Goal: Transaction & Acquisition: Purchase product/service

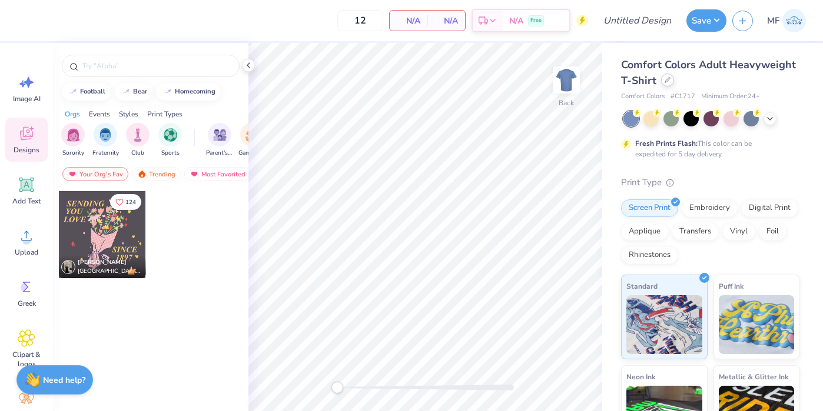
click at [665, 82] on icon at bounding box center [667, 80] width 5 height 5
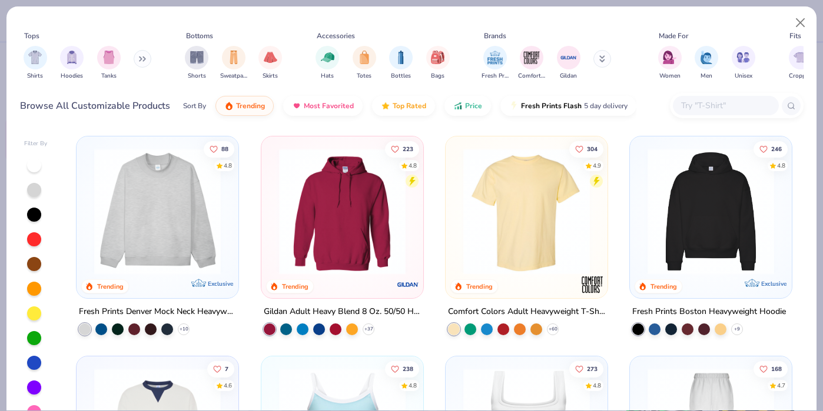
click at [721, 94] on div at bounding box center [737, 105] width 134 height 25
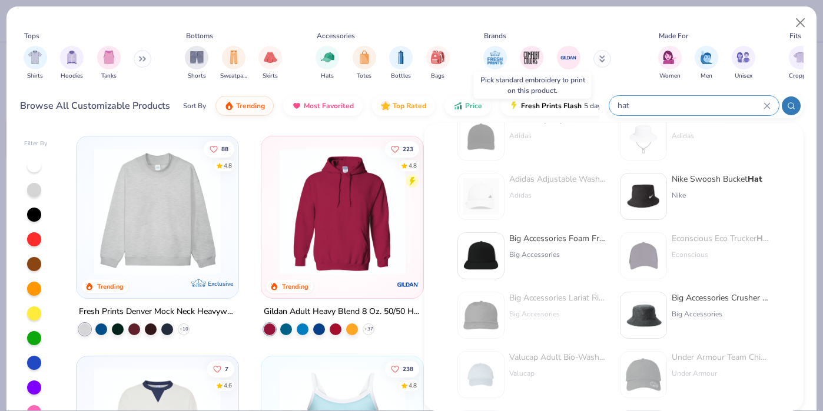
scroll to position [338, 0]
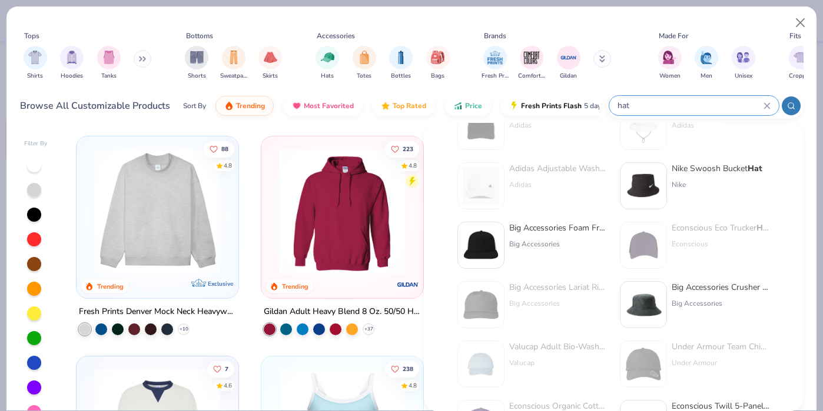
type input "hat"
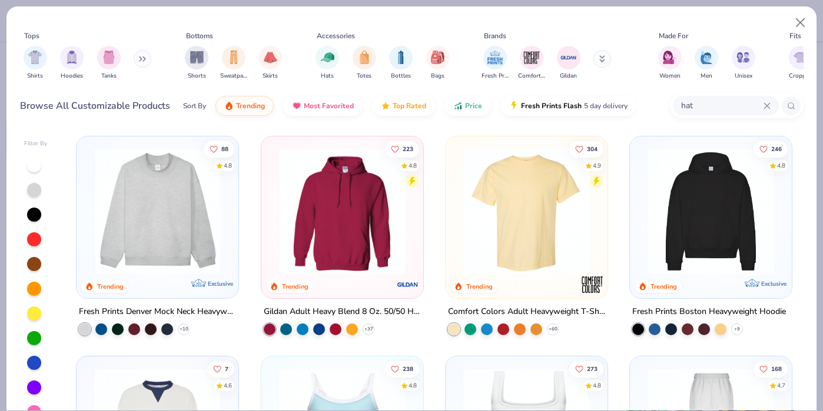
click at [36, 167] on div at bounding box center [34, 165] width 14 height 14
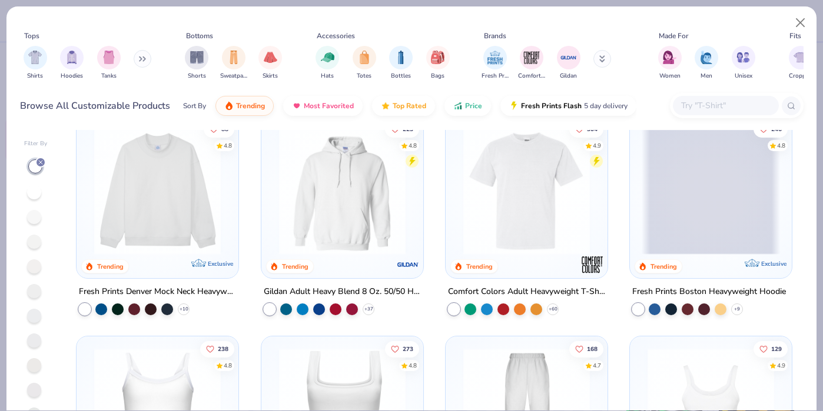
scroll to position [25, 0]
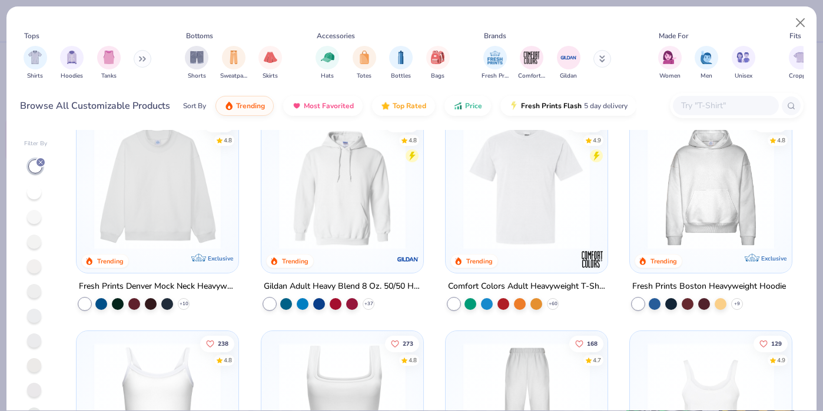
click at [731, 104] on input "text" at bounding box center [725, 106] width 91 height 14
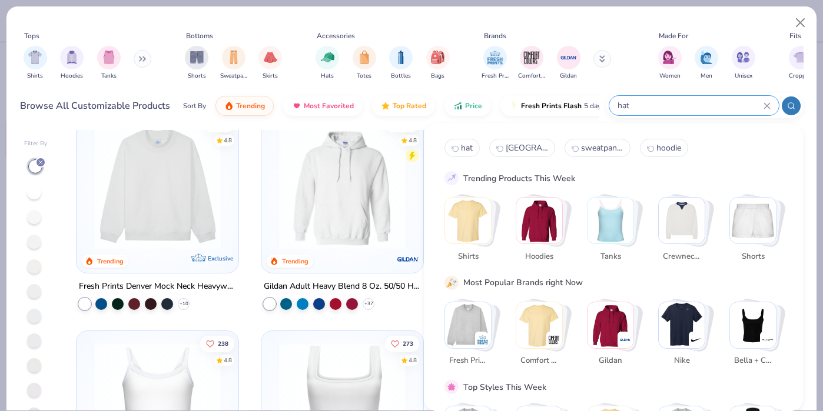
type input "hat"
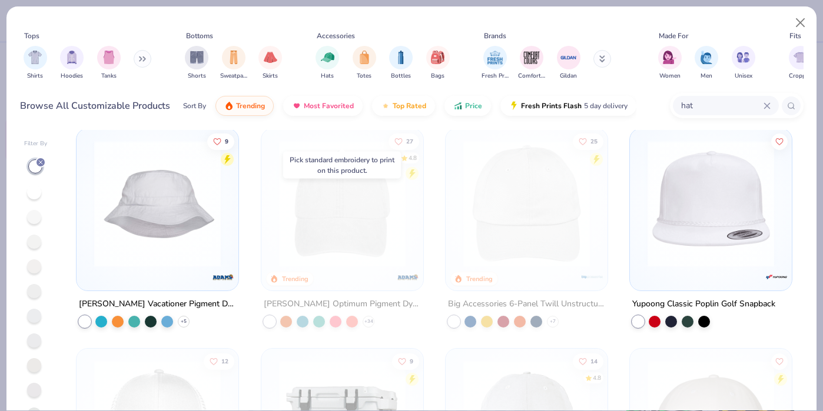
scroll to position [671, 0]
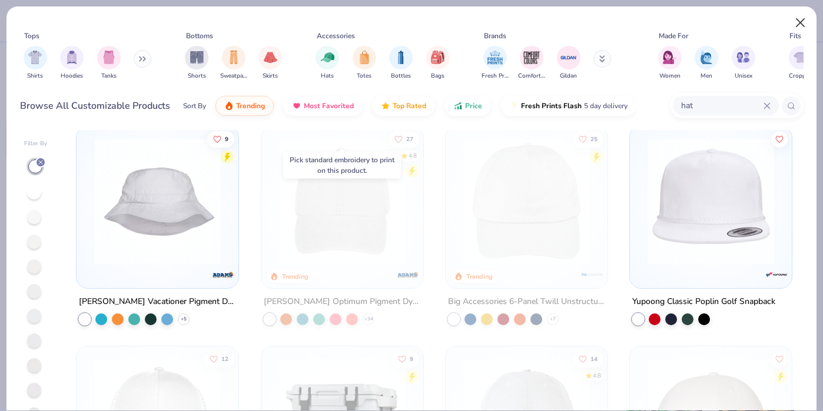
click at [797, 18] on button "Close" at bounding box center [800, 23] width 22 height 22
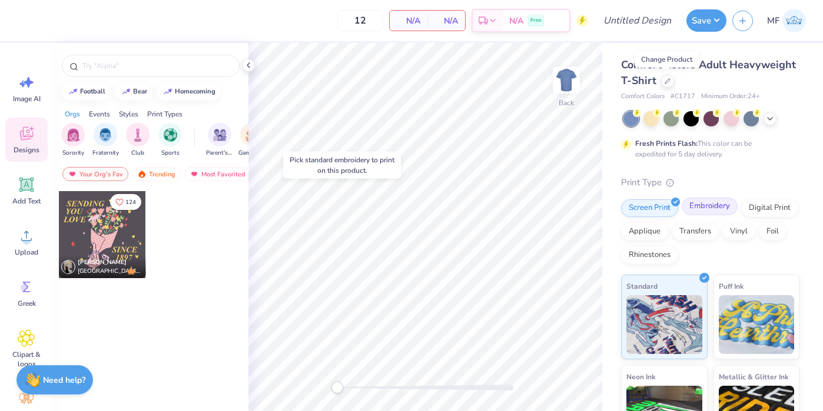
click at [721, 207] on div "Embroidery" at bounding box center [709, 207] width 56 height 18
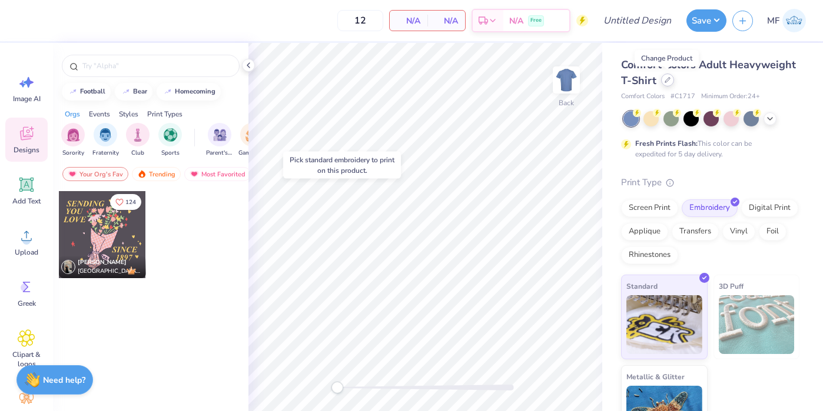
click at [667, 84] on div at bounding box center [667, 80] width 13 height 13
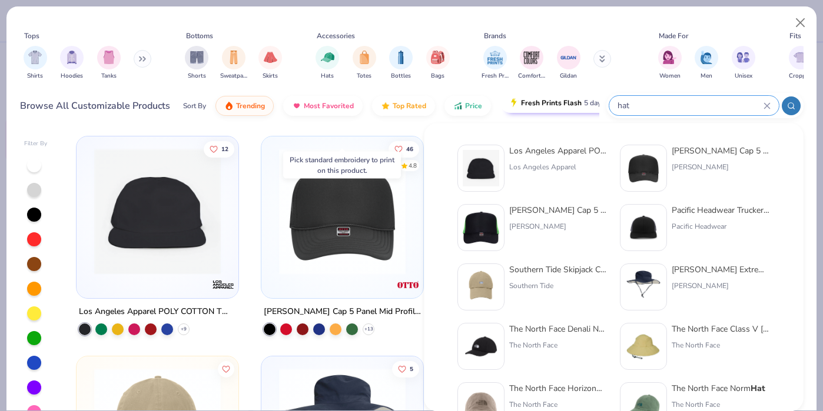
drag, startPoint x: 715, startPoint y: 108, endPoint x: 532, endPoint y: 110, distance: 183.0
click at [532, 110] on div "Browse All Customizable Products Sort By Trending Most Favorited Top Rated Pric…" at bounding box center [411, 105] width 783 height 33
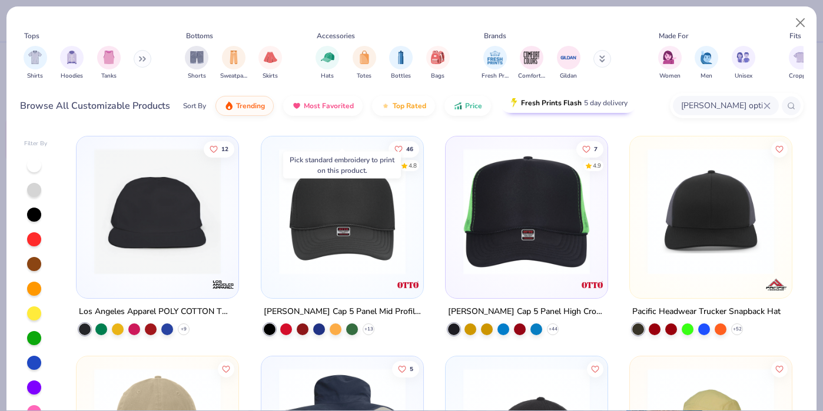
type input "[PERSON_NAME] optimum"
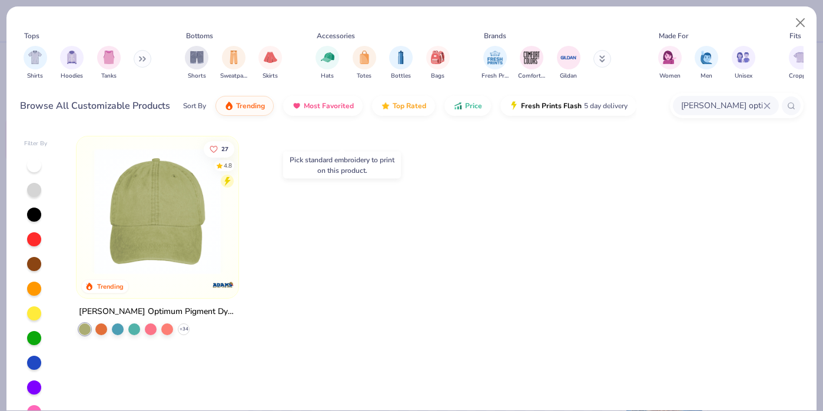
click at [138, 204] on img at bounding box center [157, 211] width 138 height 127
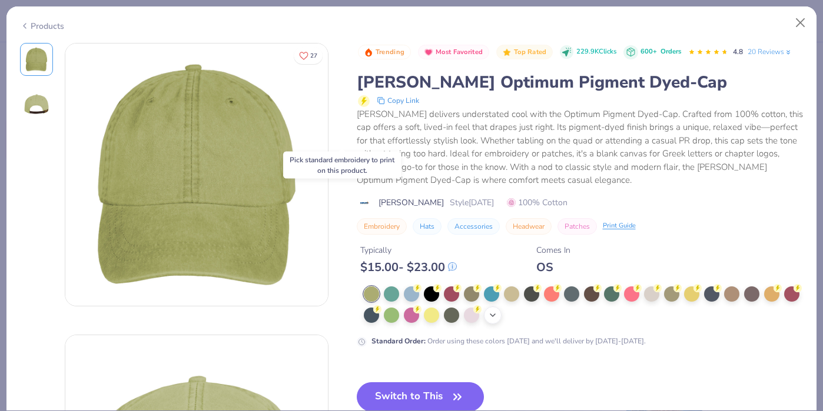
click at [497, 313] on icon at bounding box center [492, 315] width 9 height 9
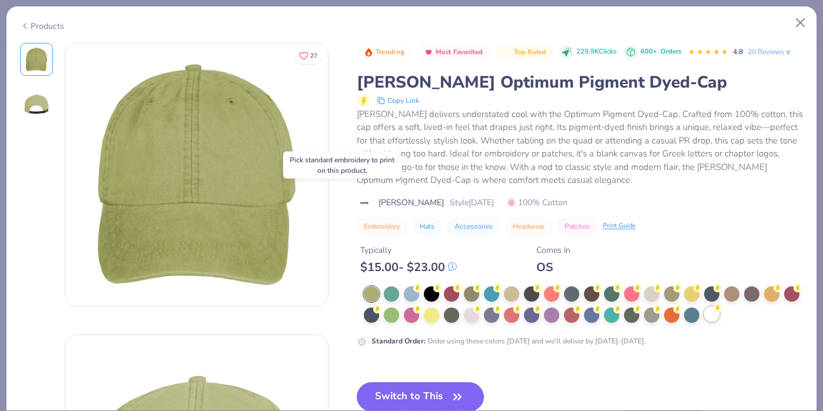
click at [714, 309] on circle at bounding box center [717, 308] width 8 height 8
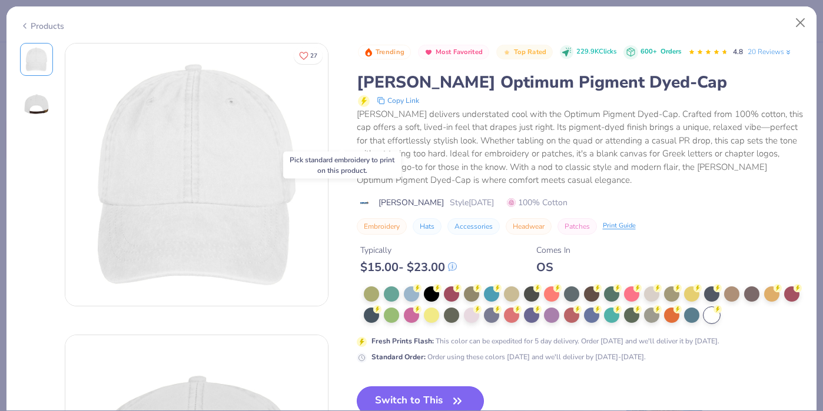
click at [446, 393] on button "Switch to This" at bounding box center [421, 401] width 128 height 29
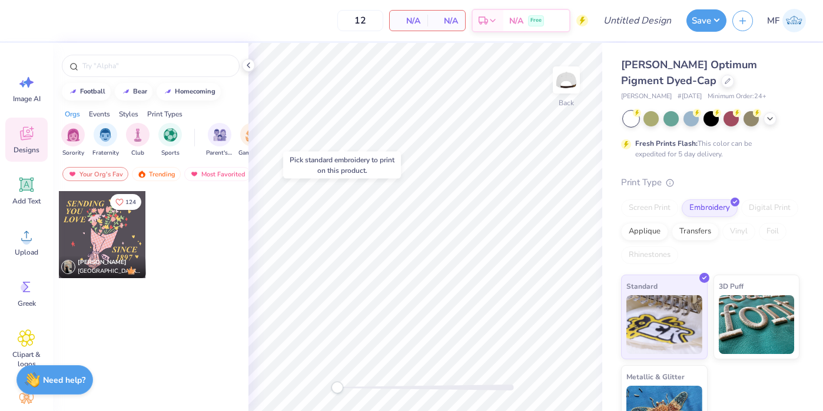
click at [250, 1] on div "12 N/A Per Item N/A Total Est. Delivery N/A Free" at bounding box center [303, 20] width 570 height 41
